Goal: Browse casually

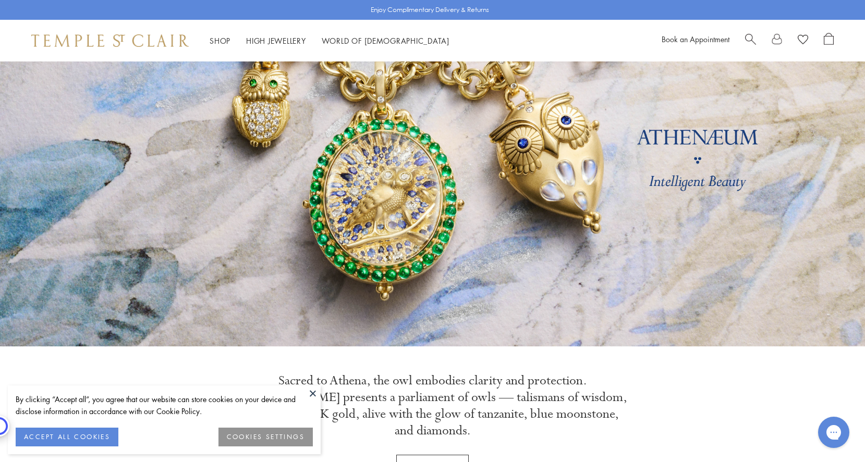
scroll to position [209, 0]
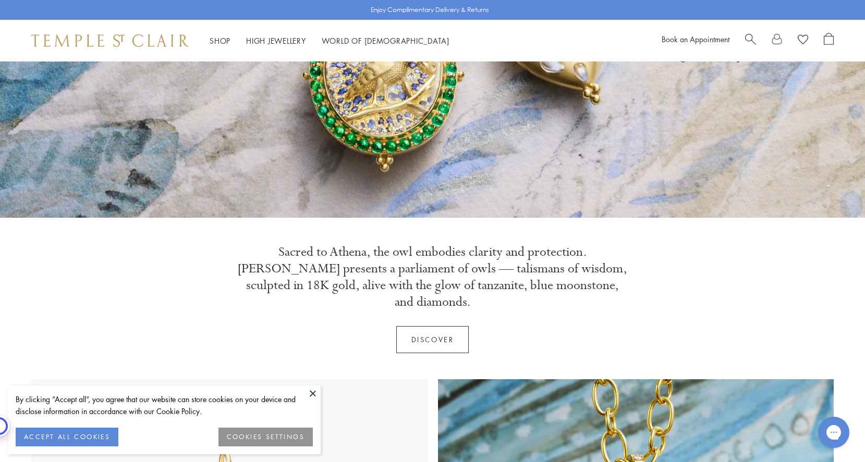
drag, startPoint x: 313, startPoint y: 393, endPoint x: 423, endPoint y: 215, distance: 209.5
click at [313, 393] on button at bounding box center [313, 394] width 16 height 16
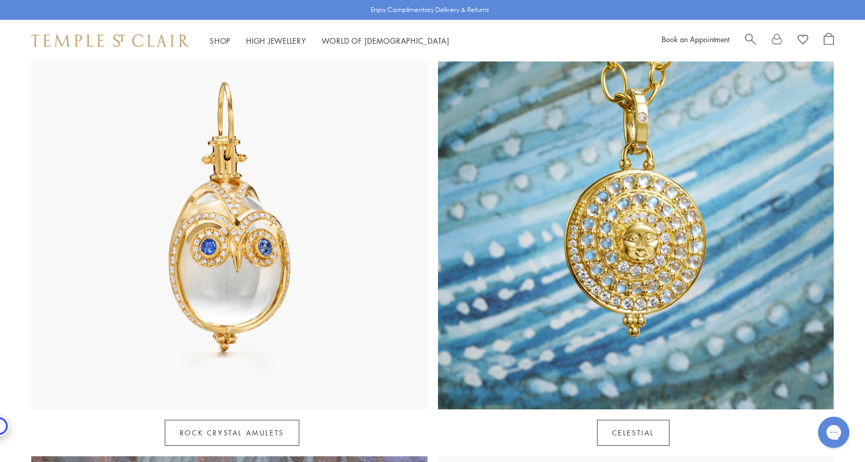
scroll to position [626, 0]
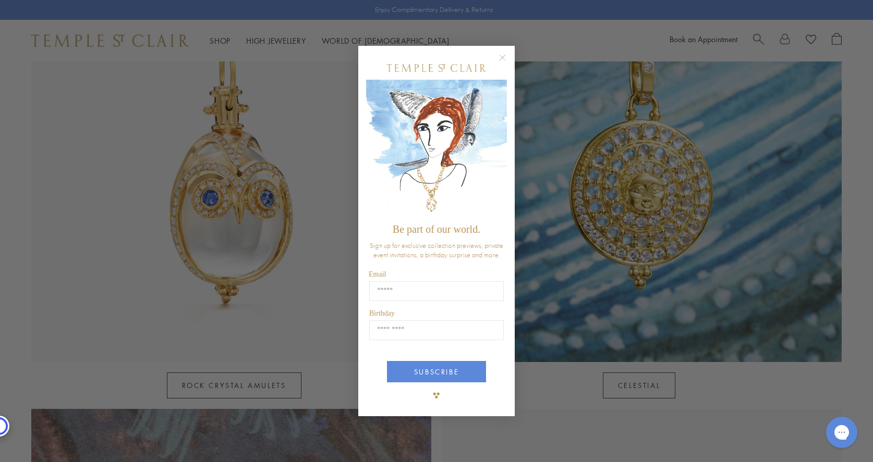
click at [501, 55] on circle "Close dialog" at bounding box center [502, 57] width 13 height 13
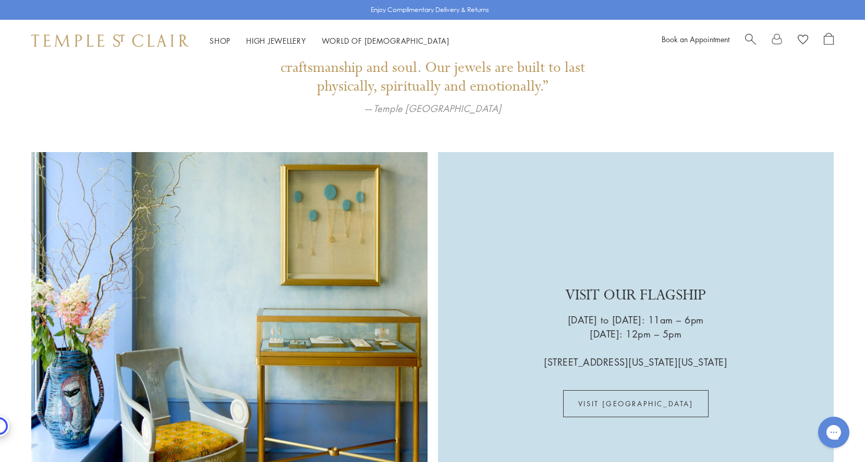
scroll to position [2659, 0]
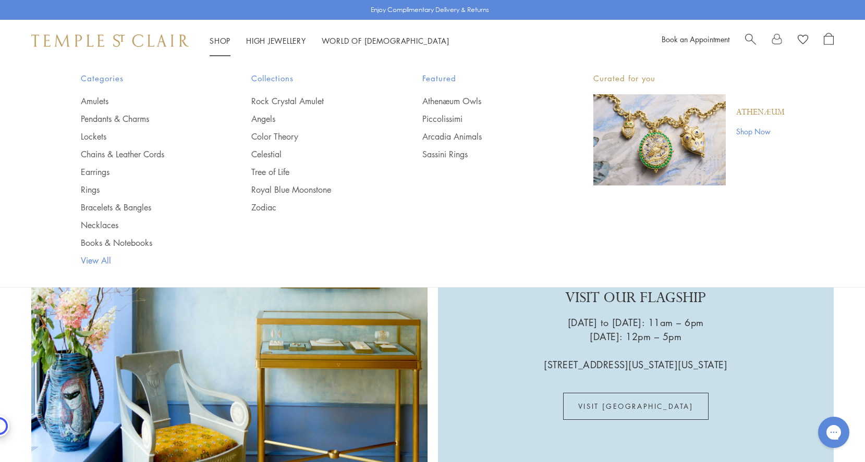
click at [95, 258] on link "View All" at bounding box center [145, 260] width 129 height 11
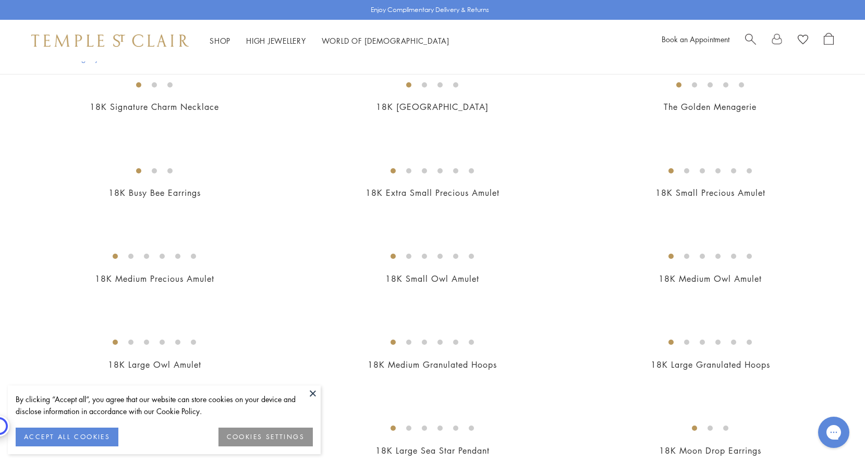
scroll to position [1720, 0]
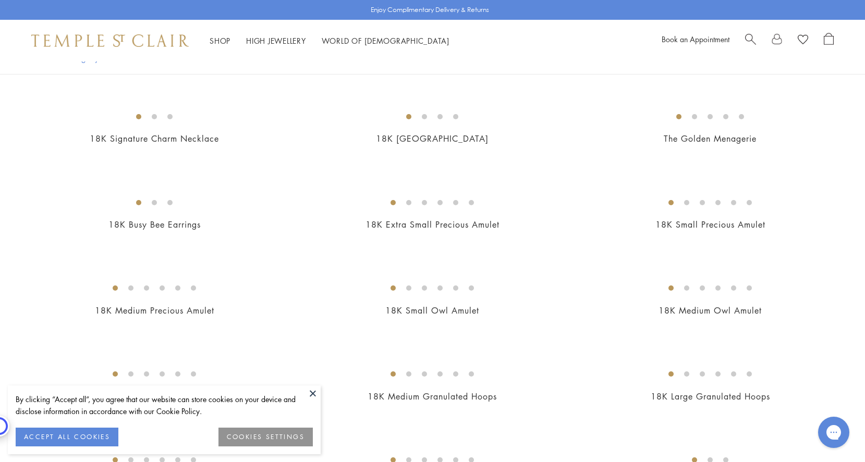
click at [314, 395] on button at bounding box center [313, 394] width 16 height 16
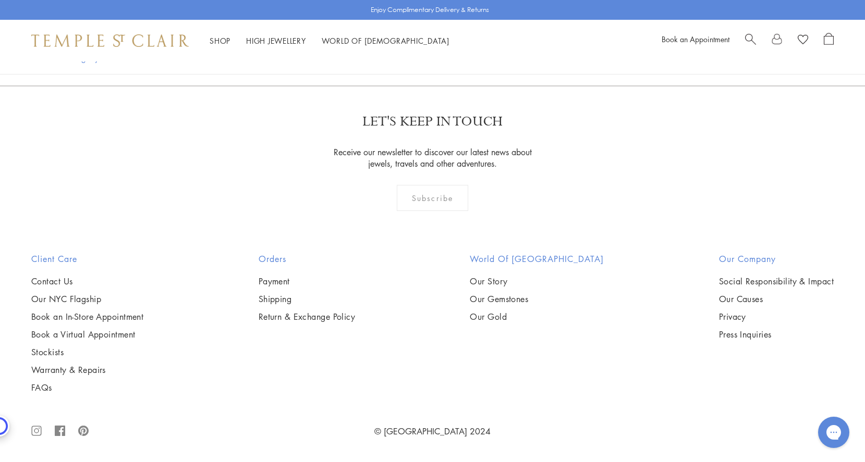
scroll to position [6934, 0]
